Goal: Task Accomplishment & Management: Use online tool/utility

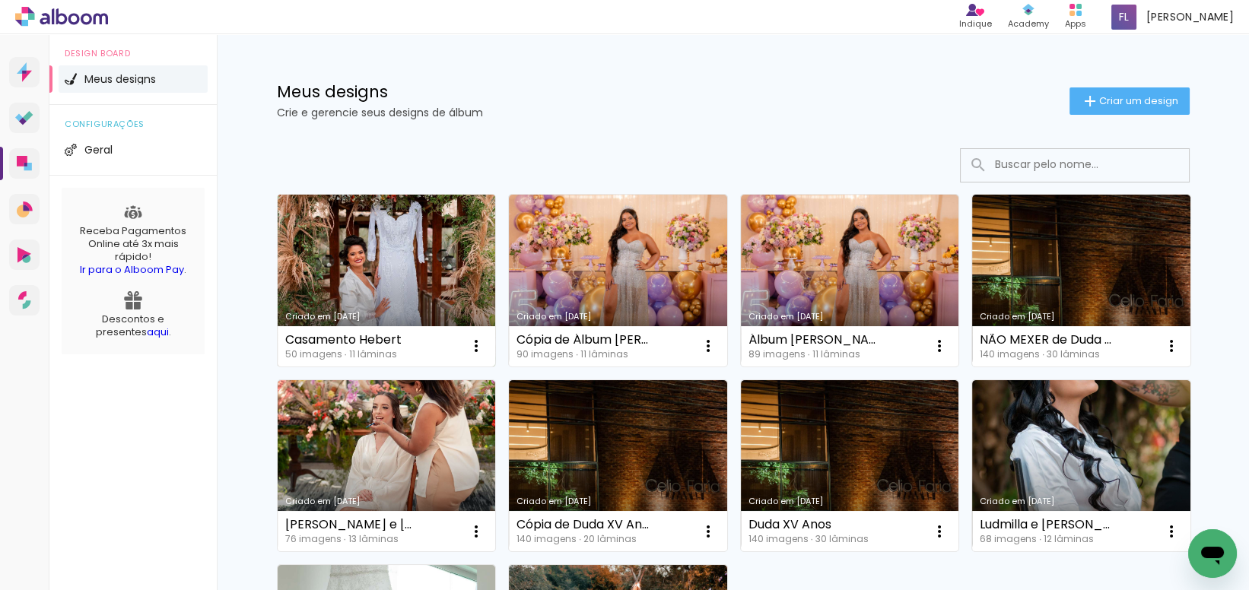
click at [318, 242] on link "Criado em [DATE]" at bounding box center [387, 281] width 218 height 172
click at [395, 269] on link "Criado em 18/09/25" at bounding box center [387, 281] width 218 height 172
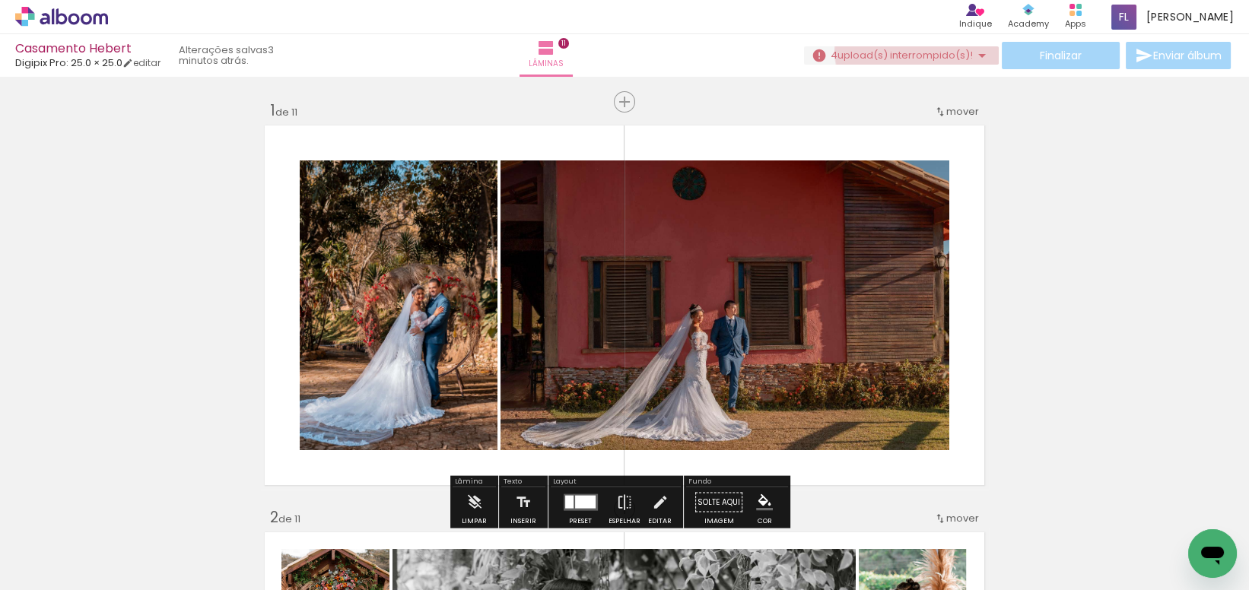
click at [921, 51] on span "upload(s) interrompido(s)!" at bounding box center [904, 55] width 135 height 14
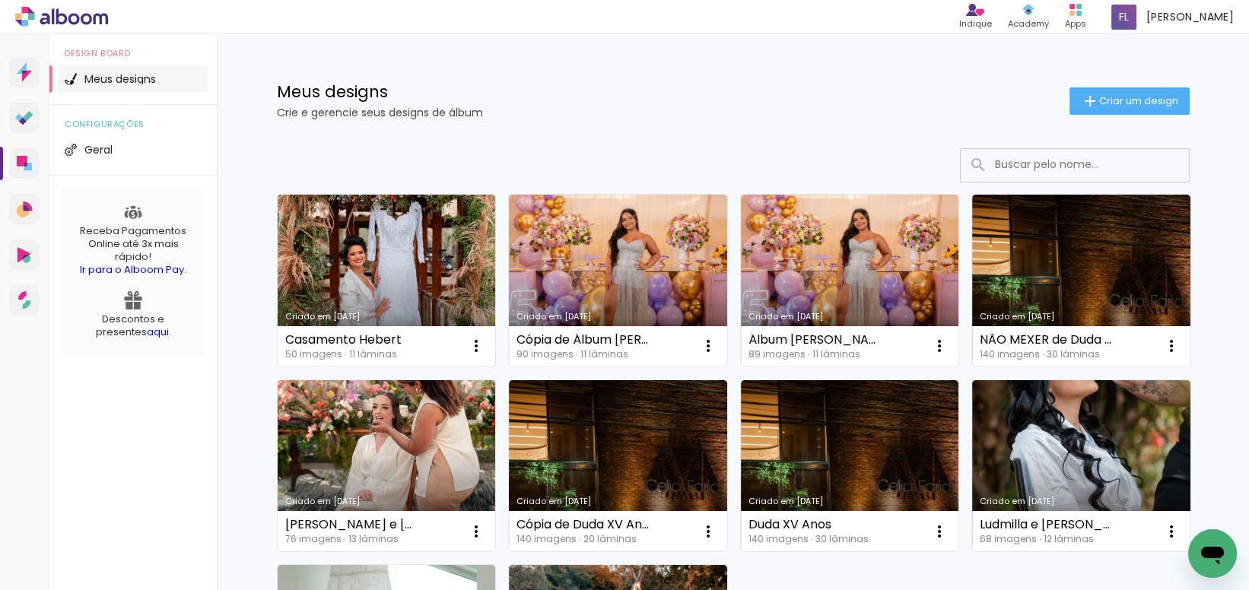
click at [385, 248] on link "Criado em [DATE]" at bounding box center [387, 281] width 218 height 172
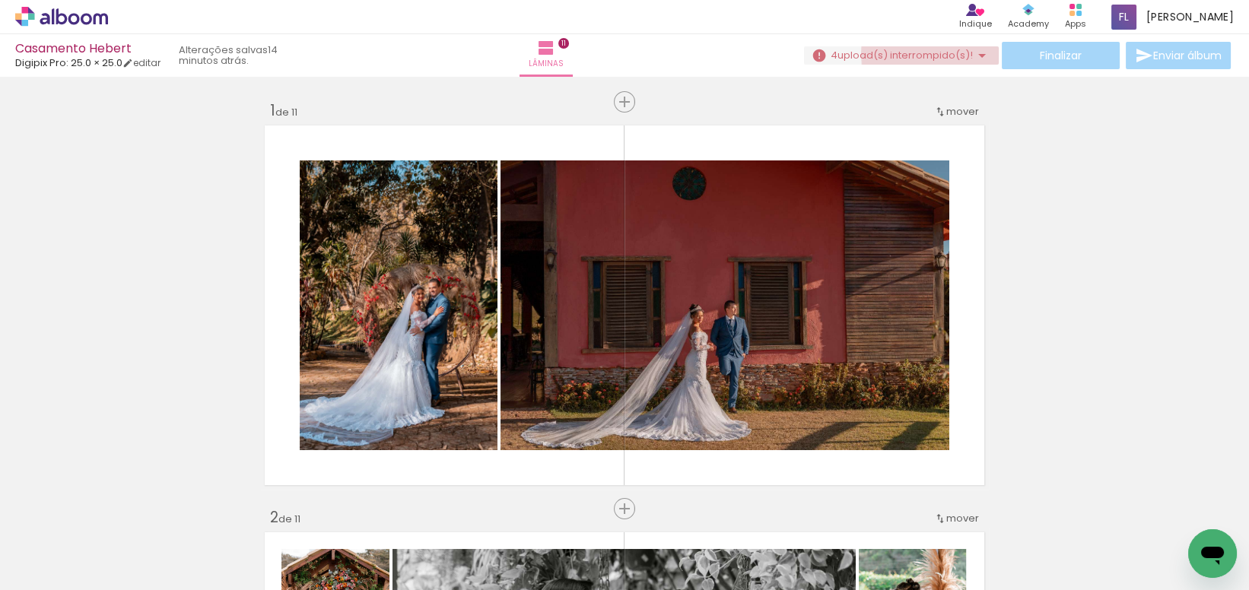
click at [979, 53] on iron-icon at bounding box center [981, 55] width 18 height 18
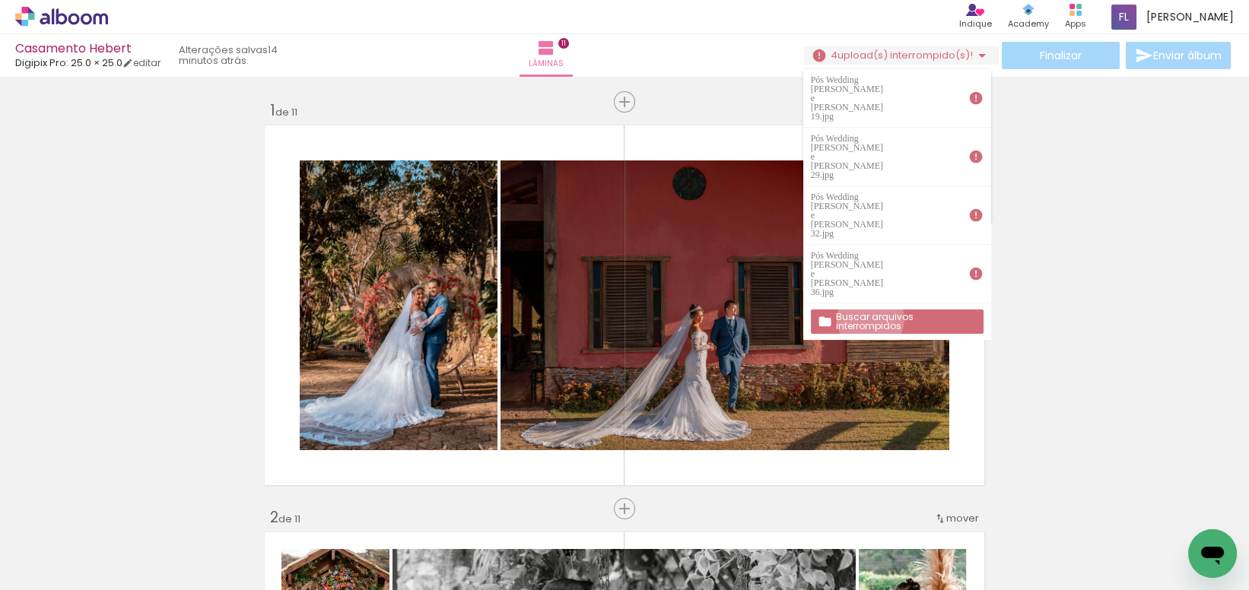
click at [0, 0] on slot "Buscar arquivos interrompidos" at bounding box center [0, 0] width 0 height 0
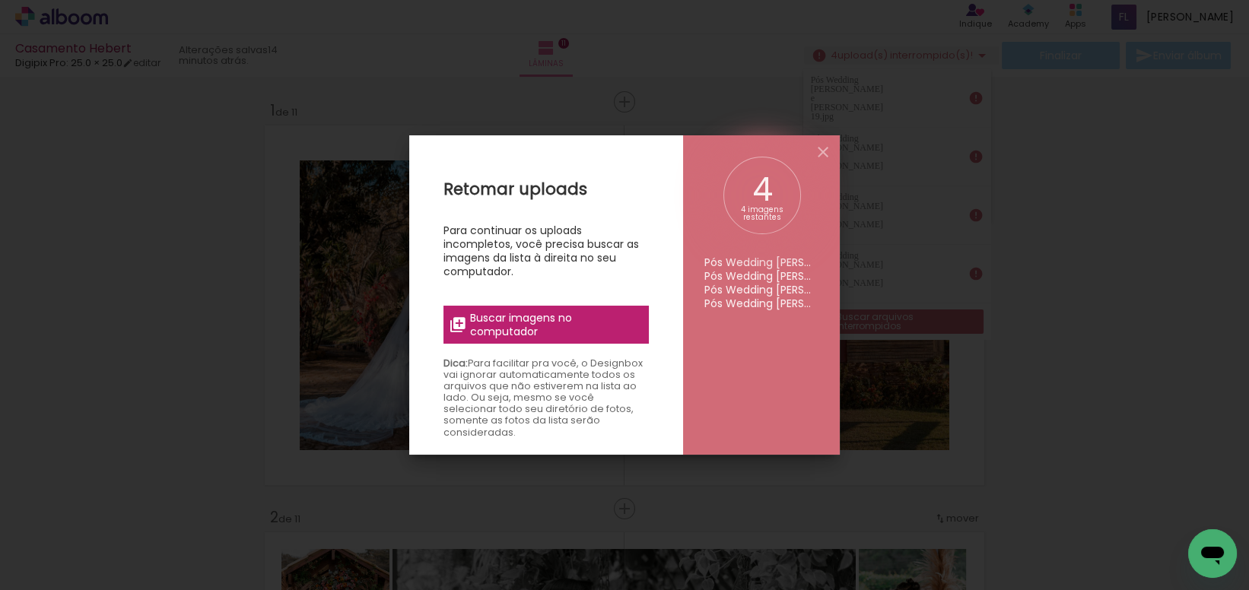
click at [575, 330] on span "Buscar imagens no computador" at bounding box center [555, 324] width 170 height 27
click at [0, 0] on input "file" at bounding box center [0, 0] width 0 height 0
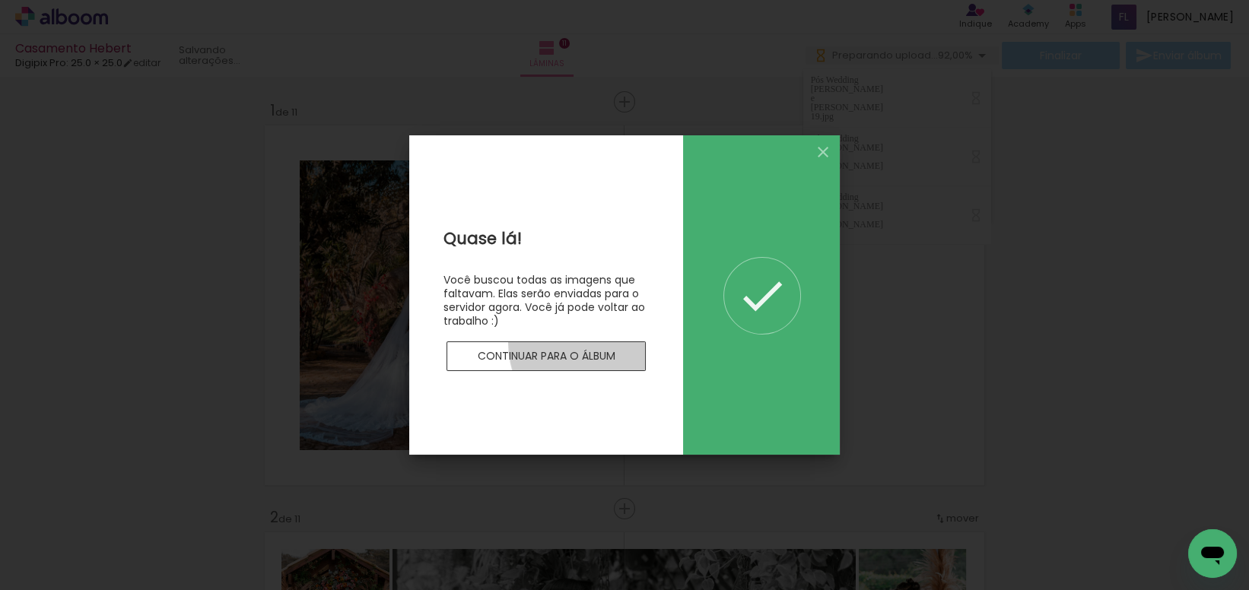
click at [617, 342] on paper-button "Continuar para o álbum" at bounding box center [545, 356] width 199 height 30
